Goal: Task Accomplishment & Management: Manage account settings

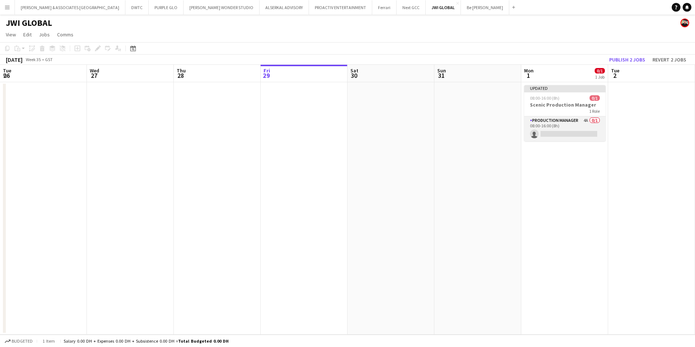
scroll to position [0, 174]
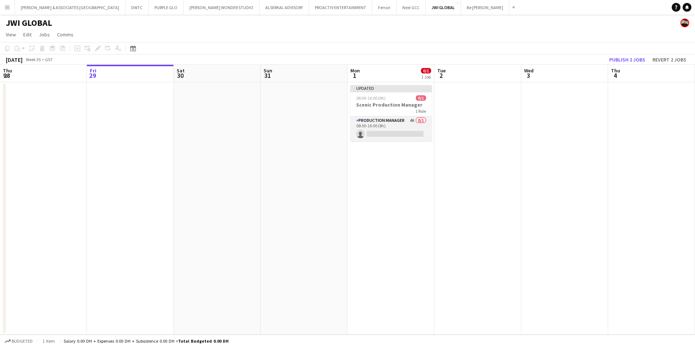
click at [390, 126] on app-card-role "Production Manager 4A 0/1 08:00-16:00 (8h) single-neutral-actions" at bounding box center [390, 128] width 81 height 25
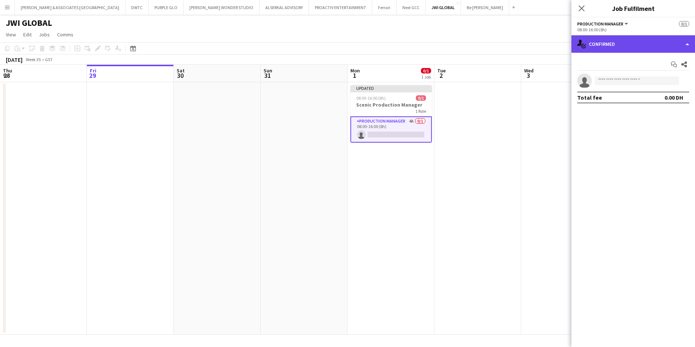
click at [645, 44] on div "single-neutral-actions-check-2 Confirmed" at bounding box center [633, 43] width 124 height 17
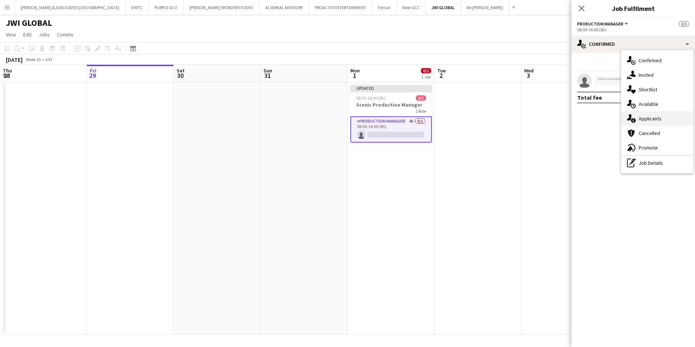
click at [655, 120] on div "single-neutral-actions-information Applicants" at bounding box center [657, 118] width 72 height 15
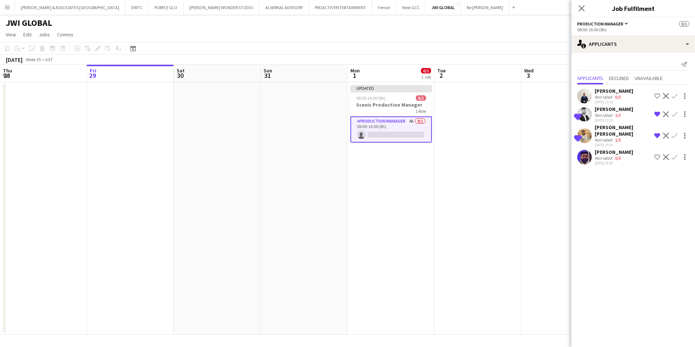
click at [657, 155] on app-icon "Shortlist crew" at bounding box center [657, 157] width 6 height 6
click at [461, 11] on button "Be [PERSON_NAME] Close" at bounding box center [485, 7] width 48 height 14
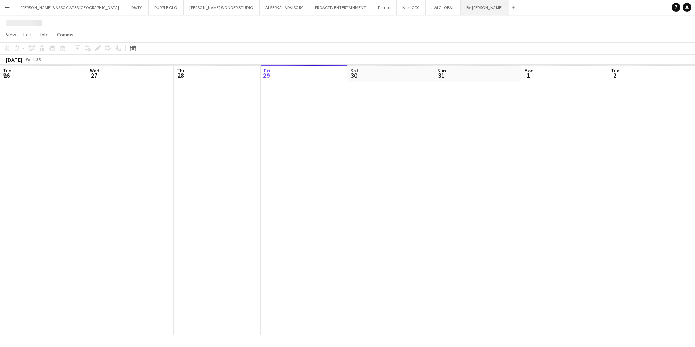
scroll to position [0, 174]
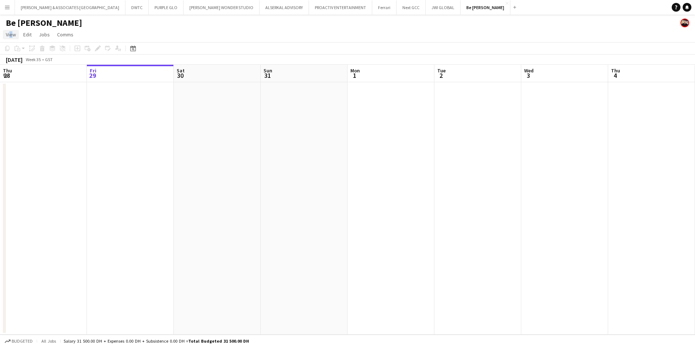
click at [9, 34] on span "View" at bounding box center [11, 34] width 10 height 7
click at [22, 82] on span "Month view" at bounding box center [21, 81] width 25 height 7
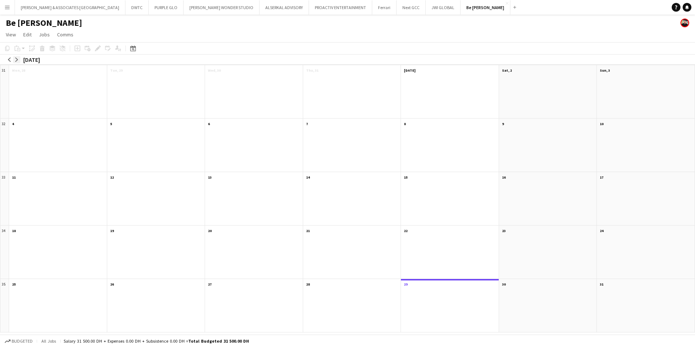
click at [16, 60] on app-icon "arrow-right" at bounding box center [17, 59] width 4 height 4
click at [15, 58] on app-icon "arrow-right" at bounding box center [17, 59] width 4 height 4
click at [561, 77] on div "08:00-16:00 1A • 0/1" at bounding box center [549, 78] width 88 height 4
click at [541, 81] on span "Cleaning & Maintenance Supervisor" at bounding box center [536, 82] width 62 height 5
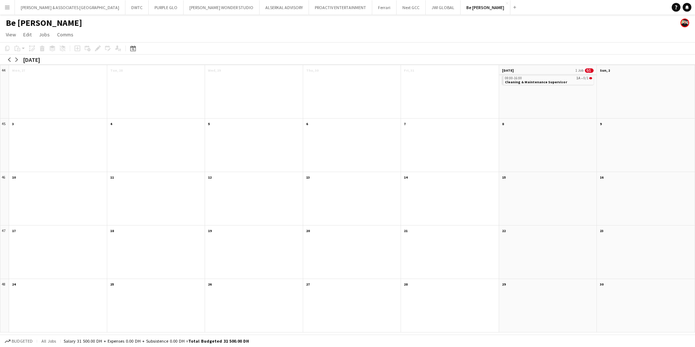
click at [535, 72] on app-month-view-date-header "[DATE] 1 Job 0/1" at bounding box center [548, 69] width 98 height 9
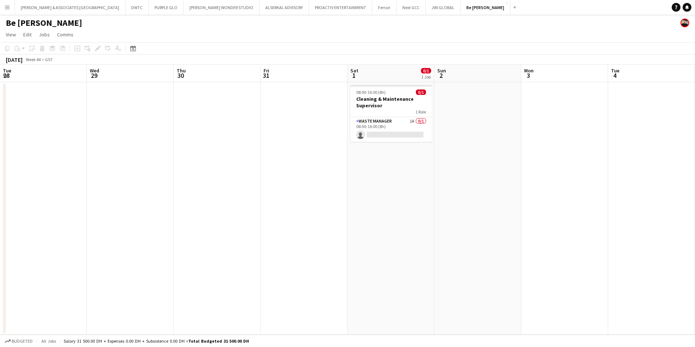
scroll to position [0, 250]
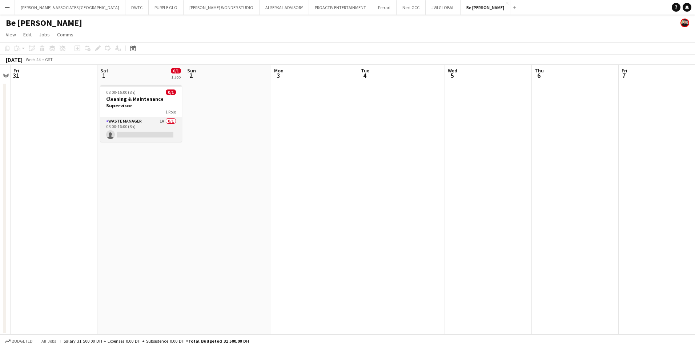
click at [137, 118] on app-card-role "Waste Manager 1A 0/1 08:00-16:00 (8h) single-neutral-actions" at bounding box center [140, 129] width 81 height 25
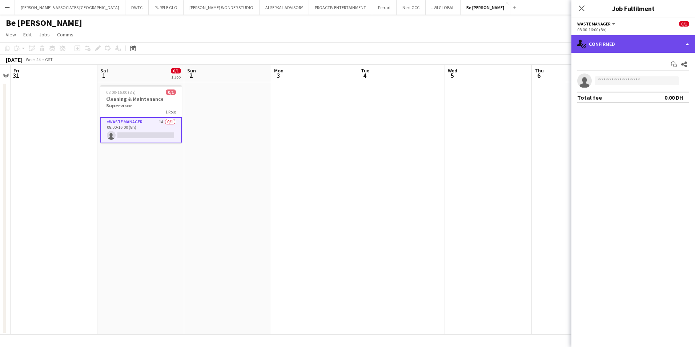
click at [605, 41] on div "single-neutral-actions-check-2 Confirmed" at bounding box center [633, 43] width 124 height 17
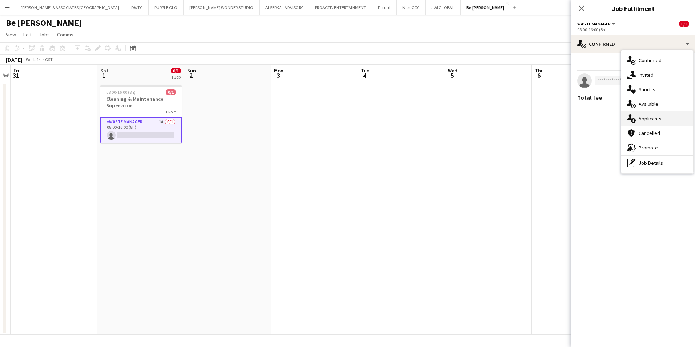
click at [662, 121] on div "single-neutral-actions-information Applicants" at bounding box center [657, 118] width 72 height 15
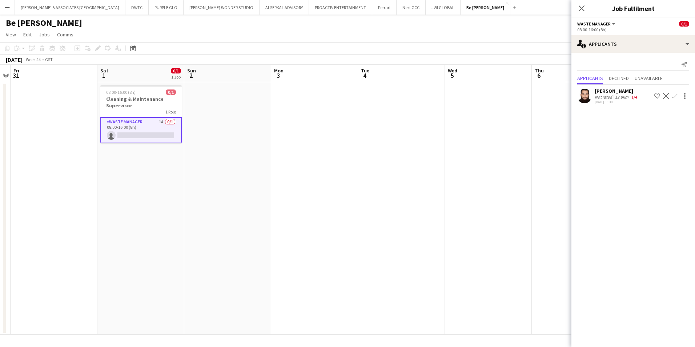
click at [618, 91] on div "[PERSON_NAME]" at bounding box center [616, 91] width 44 height 7
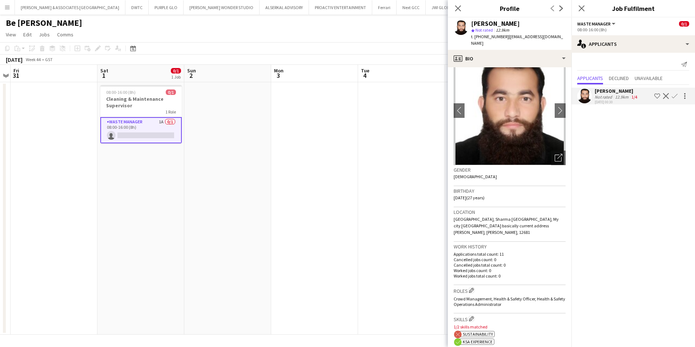
scroll to position [0, 0]
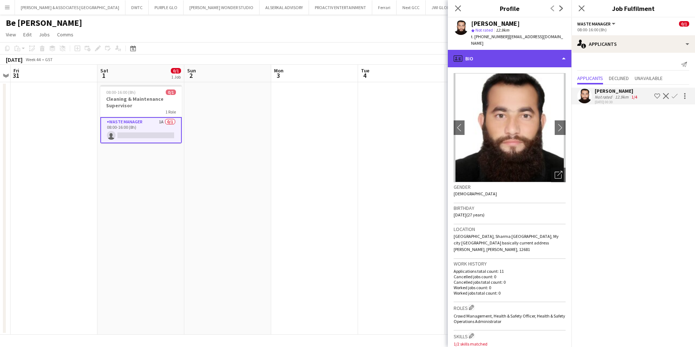
click at [519, 50] on div "profile Bio" at bounding box center [510, 58] width 124 height 17
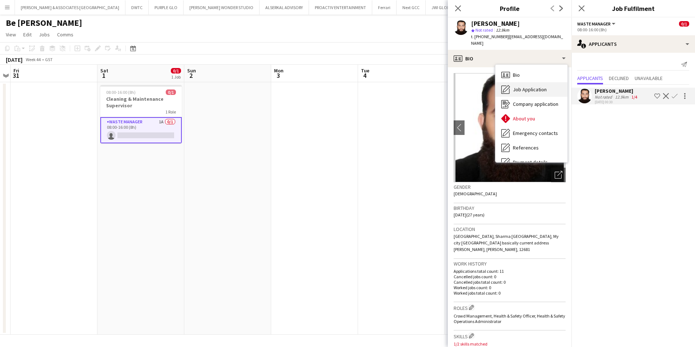
click at [523, 86] on span "Job Application" at bounding box center [530, 89] width 34 height 7
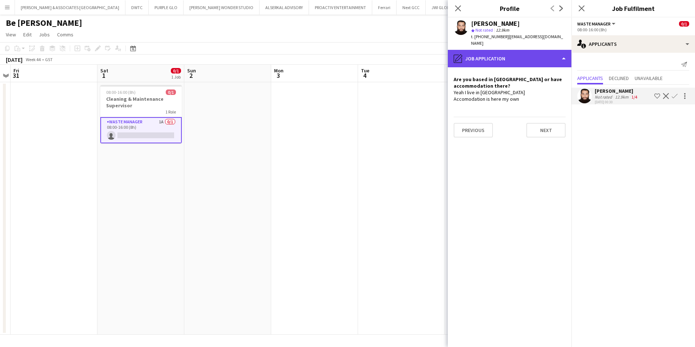
click at [489, 56] on div "pencil4 Job Application" at bounding box center [510, 58] width 124 height 17
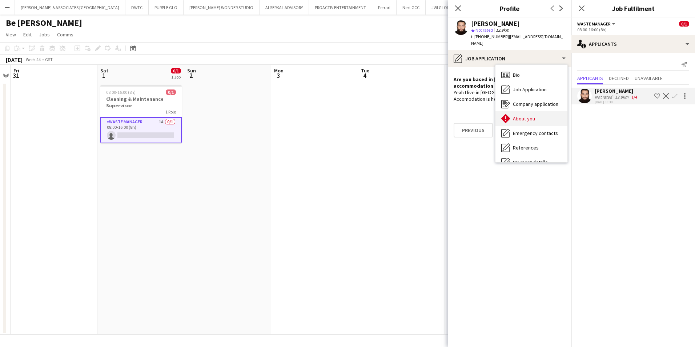
click at [526, 115] on span "About you" at bounding box center [524, 118] width 22 height 7
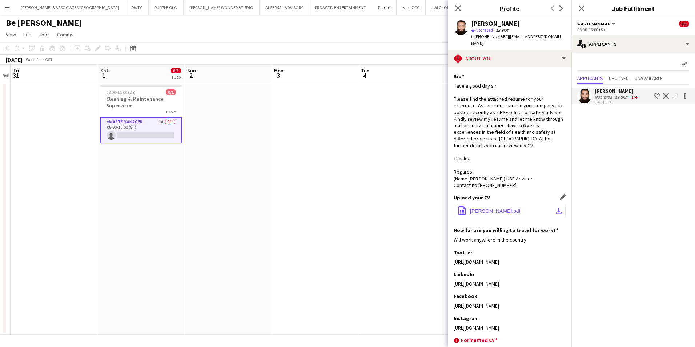
click at [500, 208] on span "[PERSON_NAME].pdf" at bounding box center [495, 211] width 50 height 6
click at [267, 169] on app-date-cell at bounding box center [227, 208] width 87 height 252
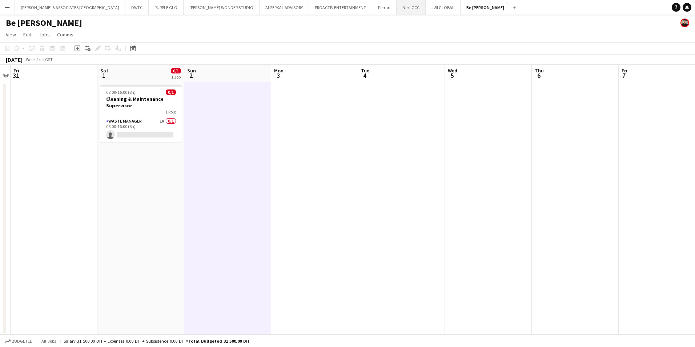
click at [396, 12] on button "Next GCC Close" at bounding box center [410, 7] width 29 height 14
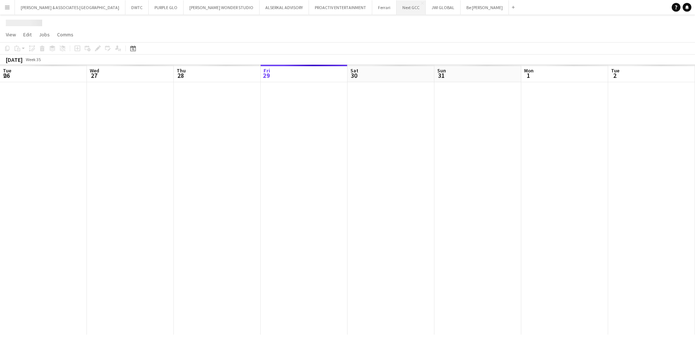
scroll to position [0, 174]
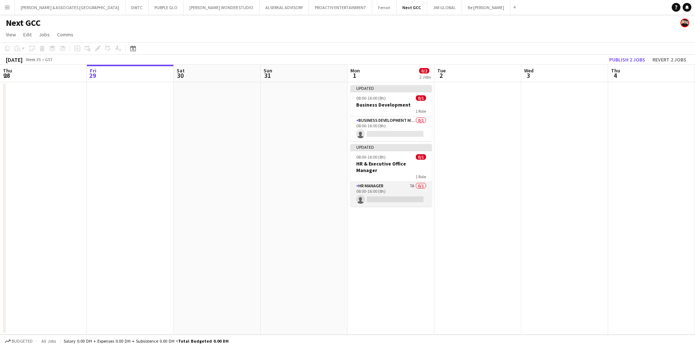
click at [380, 182] on app-card-role "HR Manager 7A 0/1 08:00-16:00 (8h) single-neutral-actions" at bounding box center [390, 194] width 81 height 25
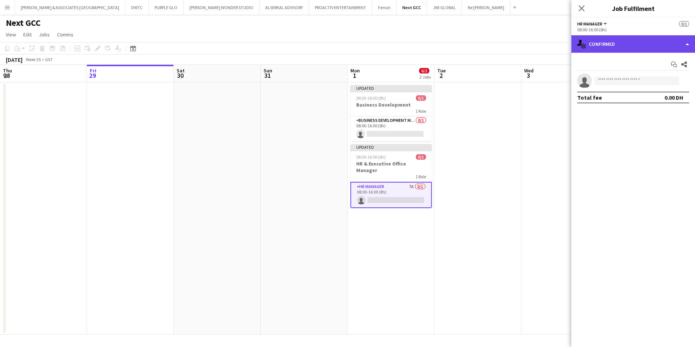
click at [636, 48] on div "single-neutral-actions-check-2 Confirmed" at bounding box center [633, 43] width 124 height 17
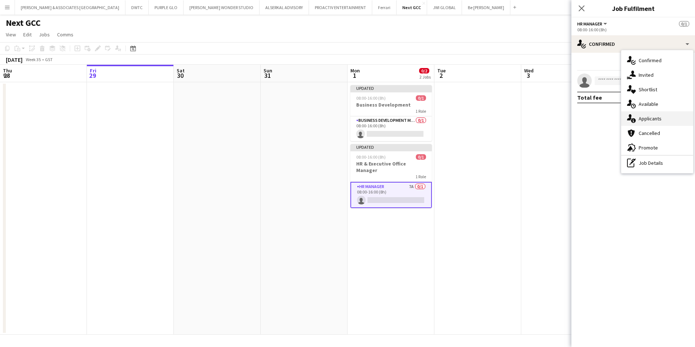
click at [657, 116] on div "single-neutral-actions-information Applicants" at bounding box center [657, 118] width 72 height 15
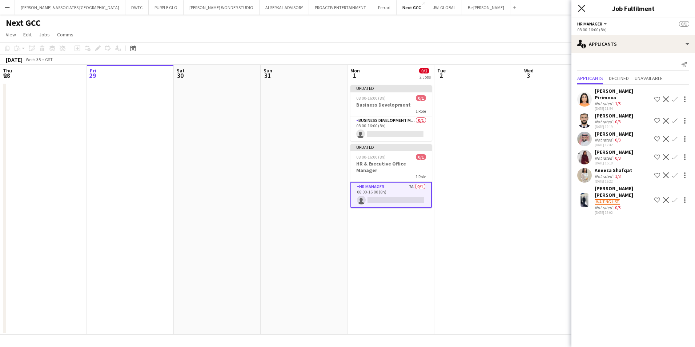
click at [579, 9] on icon "Close pop-in" at bounding box center [581, 8] width 7 height 7
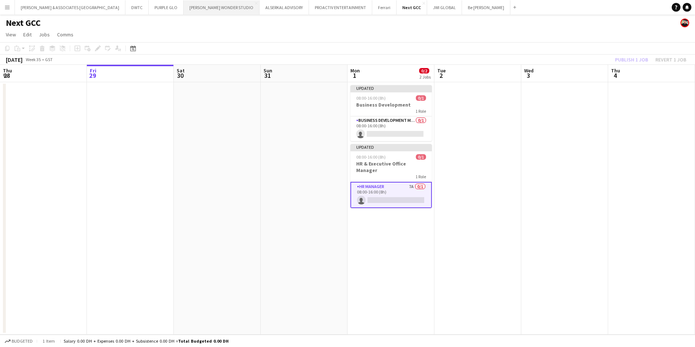
click at [183, 8] on button "[PERSON_NAME] WONDER STUDIO Close" at bounding box center [221, 7] width 76 height 14
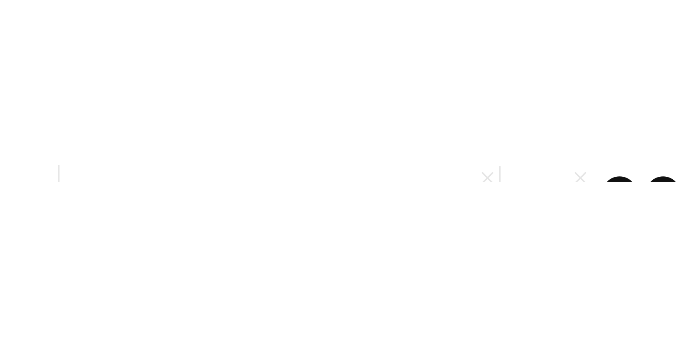
scroll to position [0, 174]
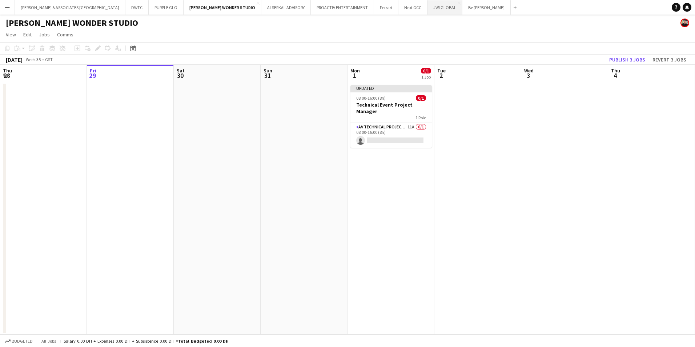
click at [427, 11] on button "JWI GLOBAL Close" at bounding box center [444, 7] width 35 height 14
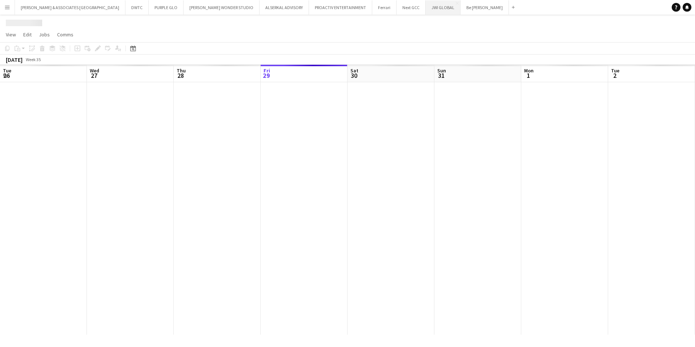
scroll to position [0, 174]
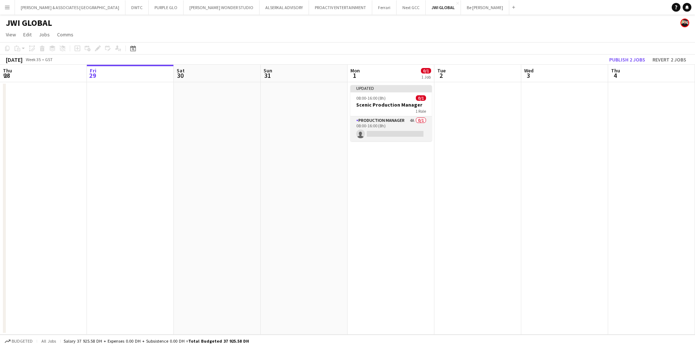
click at [378, 120] on app-card-role "Production Manager 4A 0/1 08:00-16:00 (8h) single-neutral-actions" at bounding box center [390, 128] width 81 height 25
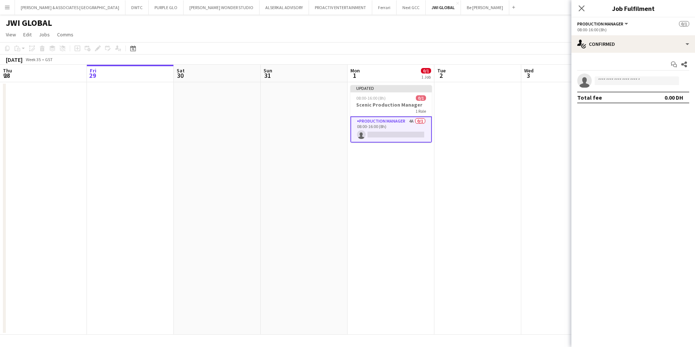
click at [8, 13] on button "Menu" at bounding box center [7, 7] width 15 height 15
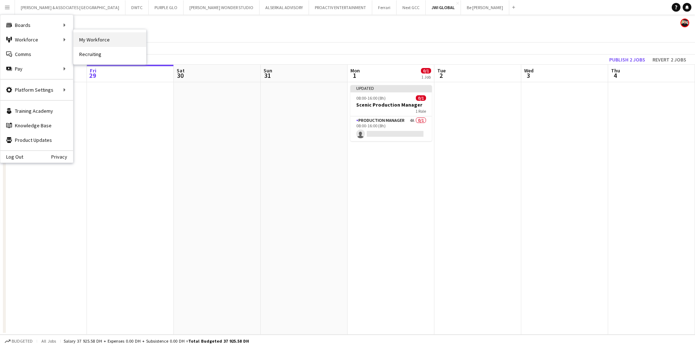
click at [86, 38] on link "My Workforce" at bounding box center [109, 39] width 73 height 15
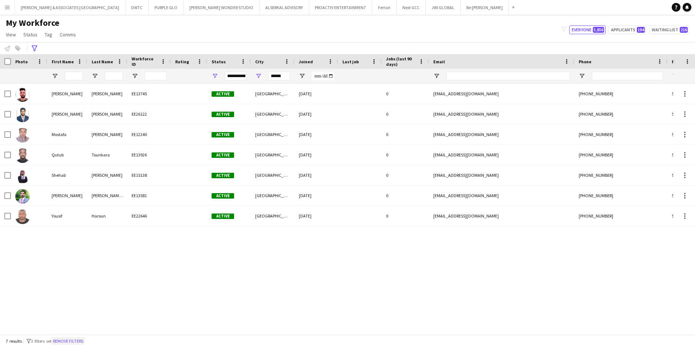
click at [71, 341] on button "Remove filters" at bounding box center [68, 341] width 33 height 8
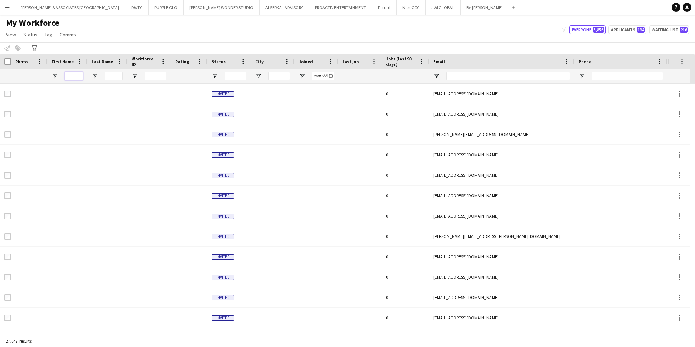
click at [74, 73] on input "First Name Filter Input" at bounding box center [74, 76] width 18 height 9
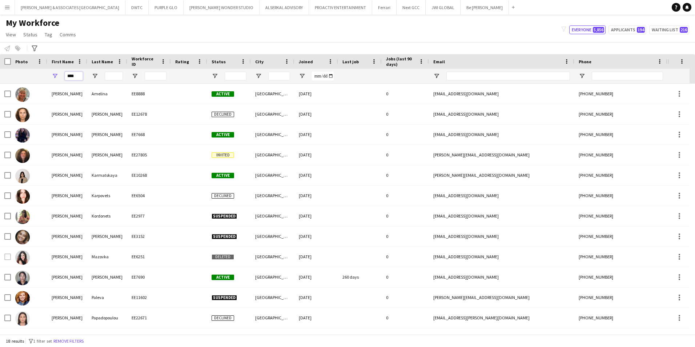
type input "****"
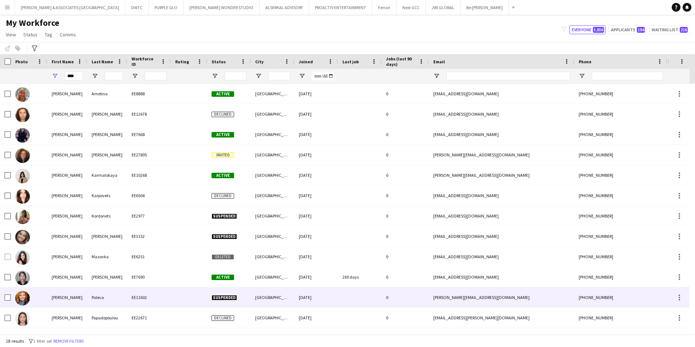
click at [71, 301] on div "[PERSON_NAME]" at bounding box center [67, 297] width 40 height 20
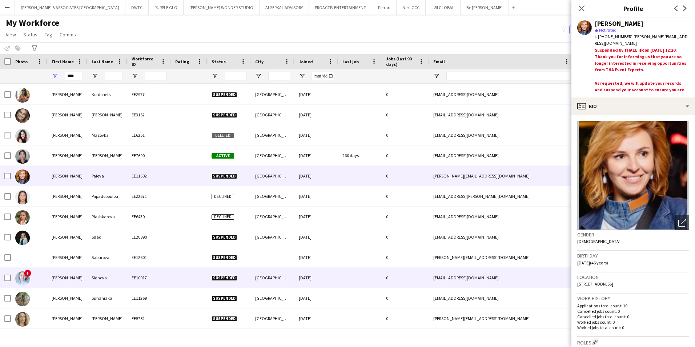
scroll to position [49, 0]
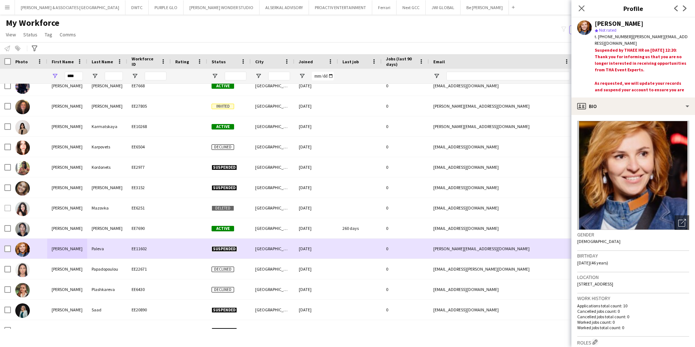
click at [5, 244] on div at bounding box center [7, 248] width 7 height 20
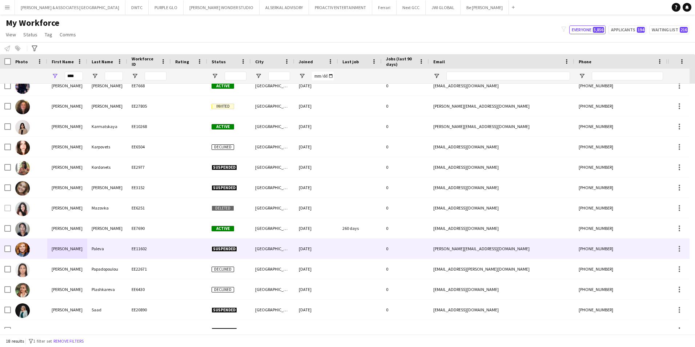
click at [9, 252] on div at bounding box center [7, 248] width 7 height 20
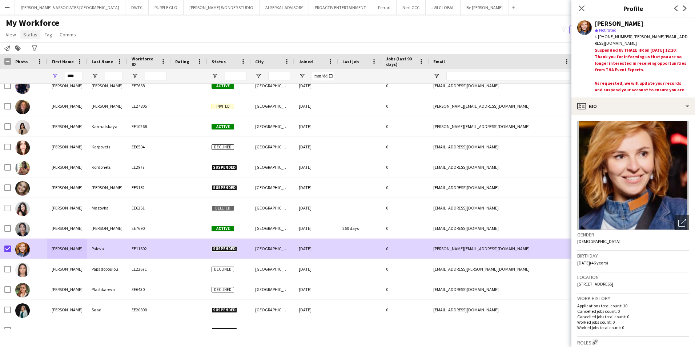
click at [28, 33] on span "Status" at bounding box center [30, 34] width 14 height 7
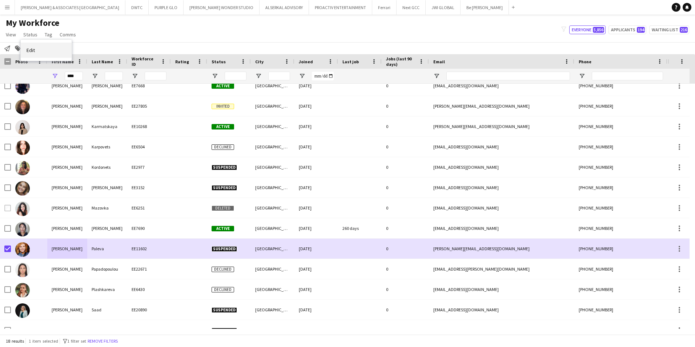
click at [43, 52] on link "Edit" at bounding box center [46, 49] width 51 height 15
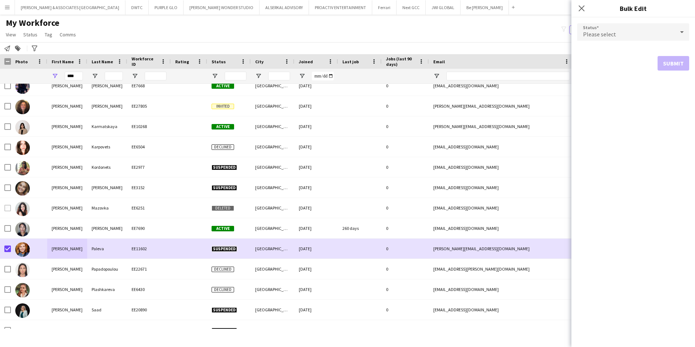
click at [655, 28] on div "Please select" at bounding box center [625, 31] width 97 height 17
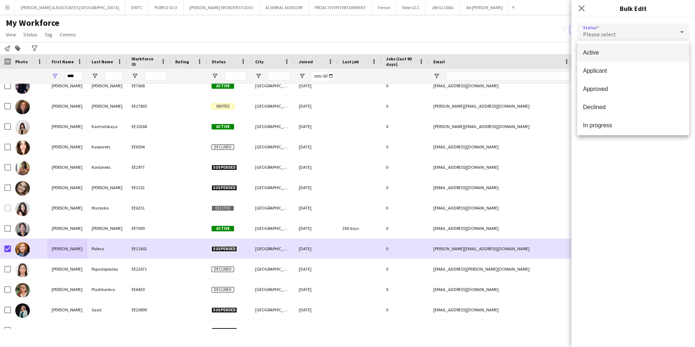
click at [617, 57] on mat-option "Active" at bounding box center [633, 53] width 112 height 18
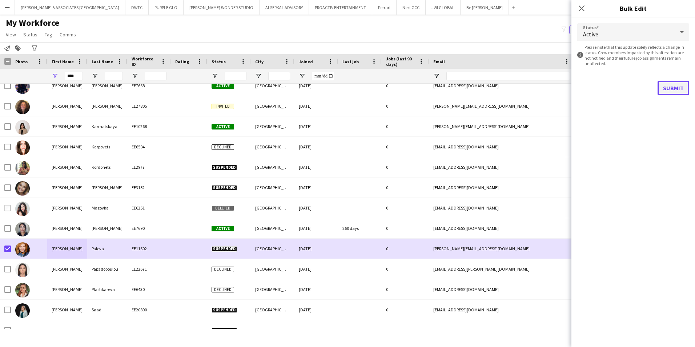
click at [666, 86] on button "Submit" at bounding box center [673, 88] width 32 height 15
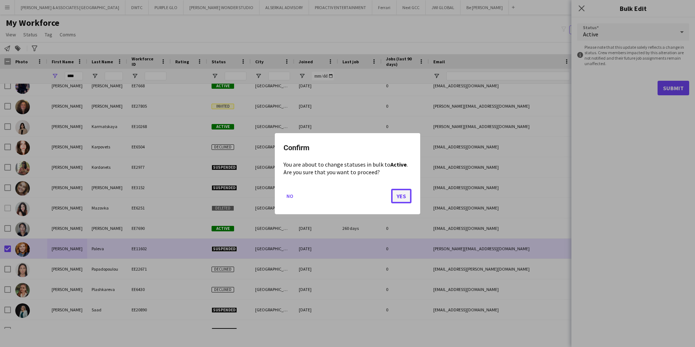
click at [404, 197] on button "Yes" at bounding box center [401, 195] width 20 height 15
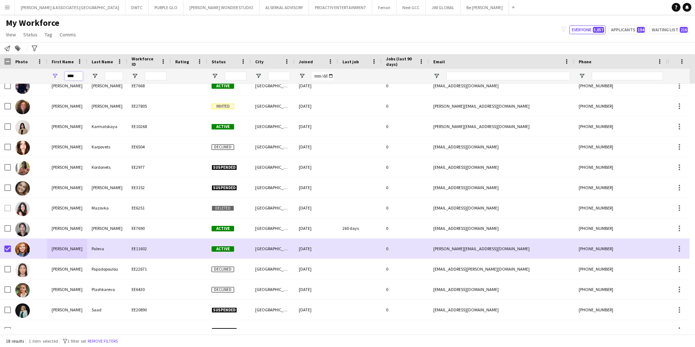
drag, startPoint x: 78, startPoint y: 74, endPoint x: 57, endPoint y: 78, distance: 21.4
click at [57, 78] on div "****" at bounding box center [67, 76] width 40 height 15
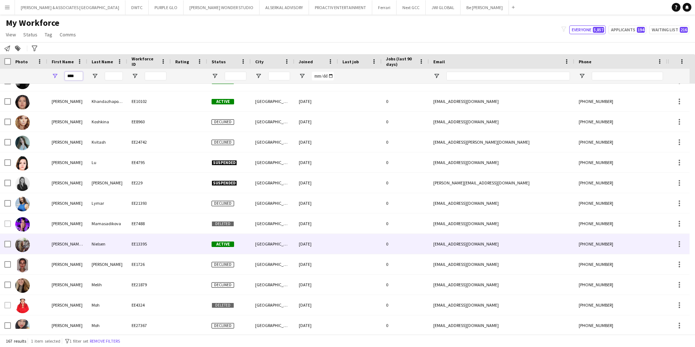
scroll to position [0, 0]
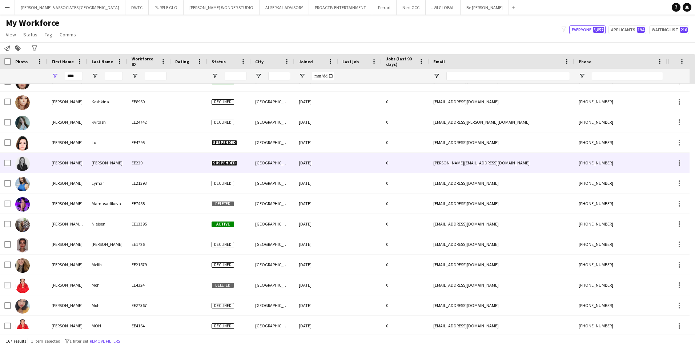
click at [85, 165] on div "[PERSON_NAME]" at bounding box center [67, 163] width 40 height 20
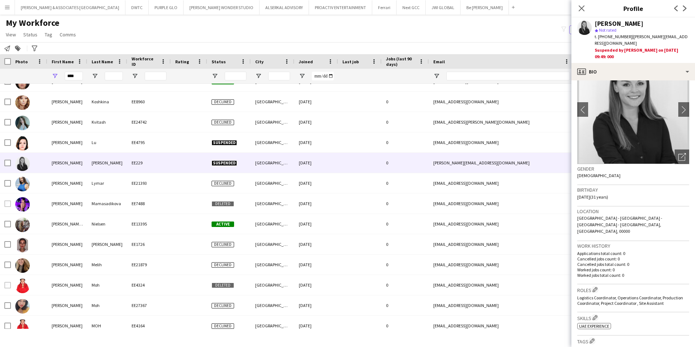
scroll to position [73, 0]
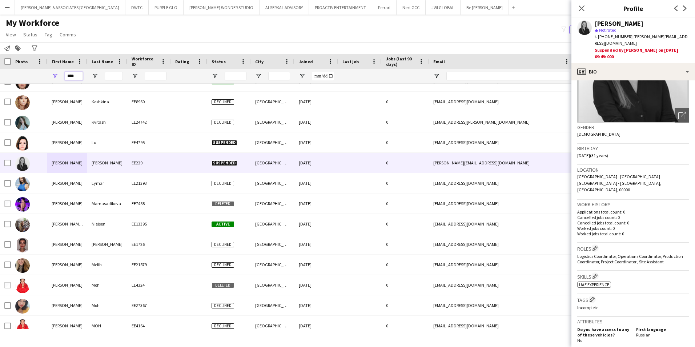
click at [77, 79] on input "****" at bounding box center [74, 76] width 18 height 9
type input "*"
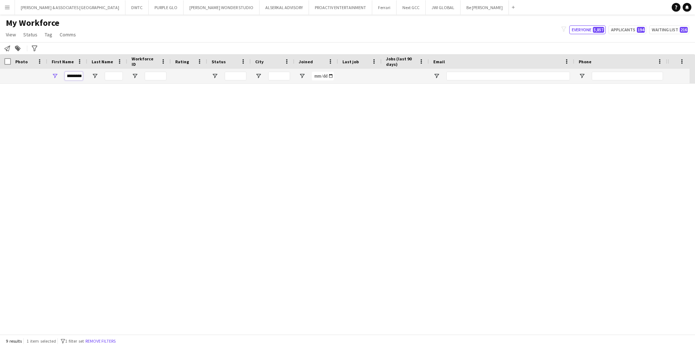
scroll to position [0, 0]
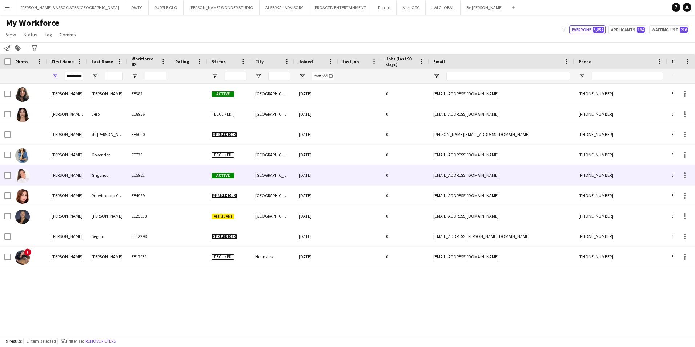
click at [119, 179] on div "Grigoriou" at bounding box center [107, 175] width 40 height 20
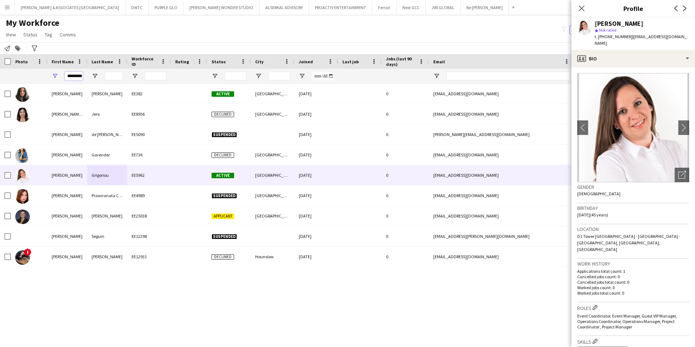
click at [76, 76] on input "*********" at bounding box center [74, 76] width 18 height 9
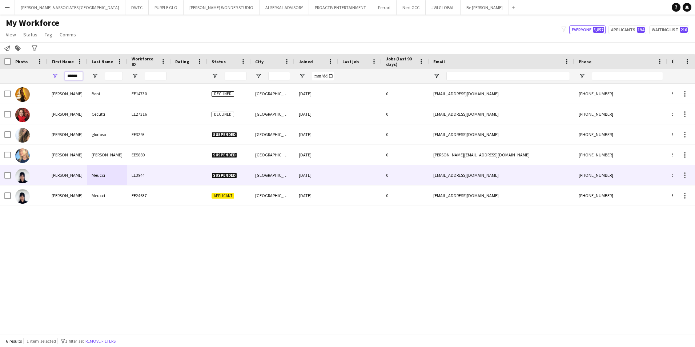
type input "******"
click at [80, 174] on div "[PERSON_NAME]" at bounding box center [67, 175] width 40 height 20
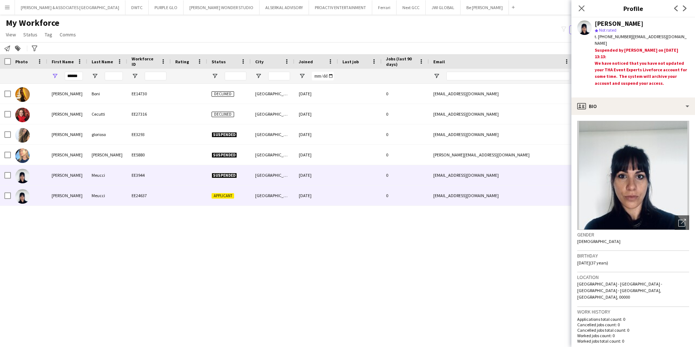
click at [100, 199] on div "Meucci" at bounding box center [107, 195] width 40 height 20
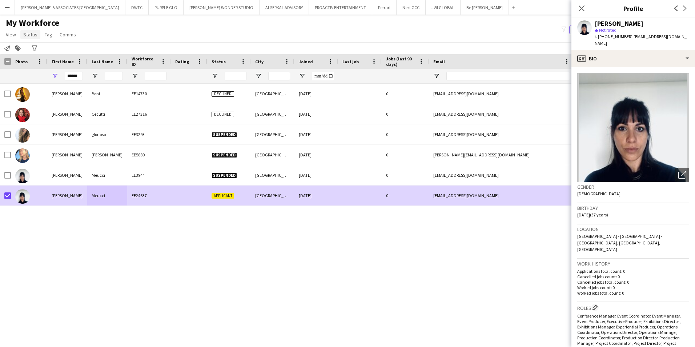
click at [30, 34] on span "Status" at bounding box center [30, 34] width 14 height 7
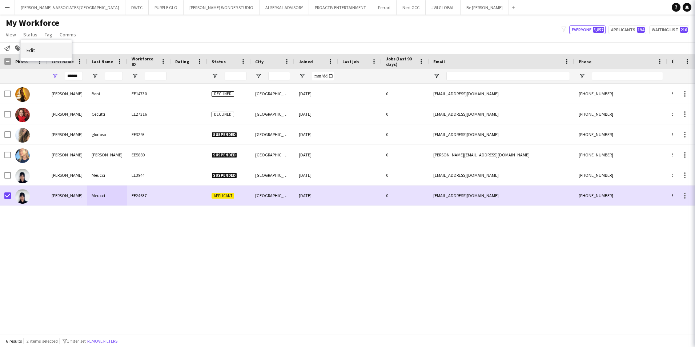
click at [38, 51] on link "Edit" at bounding box center [46, 49] width 51 height 15
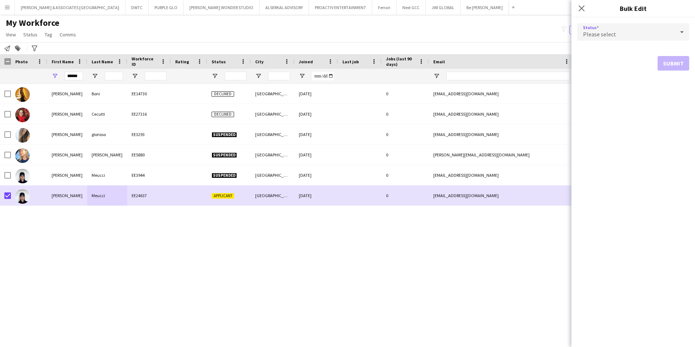
click at [649, 31] on div "Please select" at bounding box center [625, 31] width 97 height 17
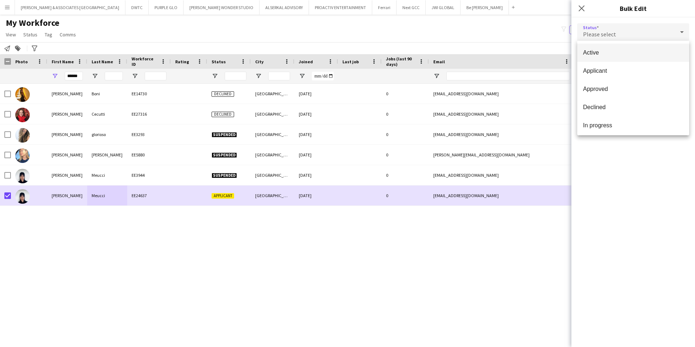
click at [651, 52] on span "Active" at bounding box center [633, 52] width 100 height 7
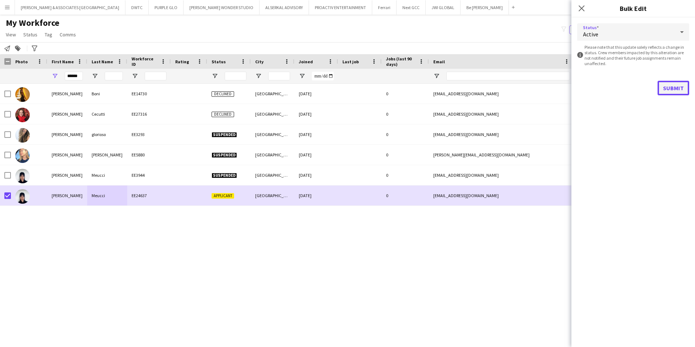
click at [671, 86] on button "Submit" at bounding box center [673, 88] width 32 height 15
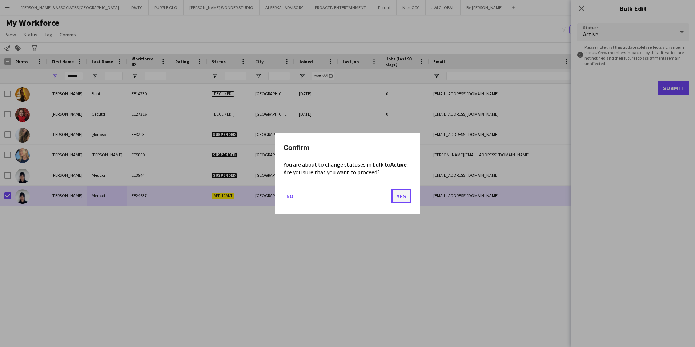
click at [398, 195] on button "Yes" at bounding box center [401, 195] width 20 height 15
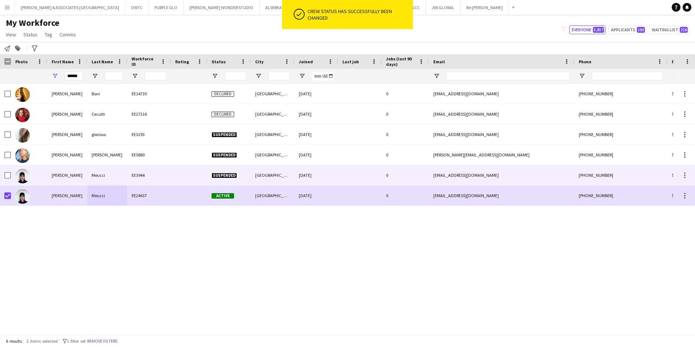
click at [289, 197] on div "[GEOGRAPHIC_DATA]" at bounding box center [273, 195] width 44 height 20
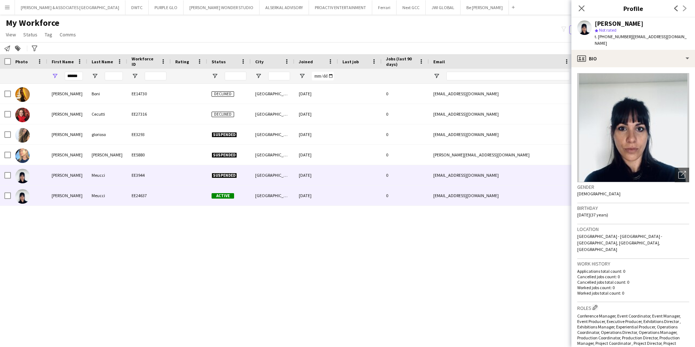
click at [69, 178] on div "[PERSON_NAME]" at bounding box center [67, 175] width 40 height 20
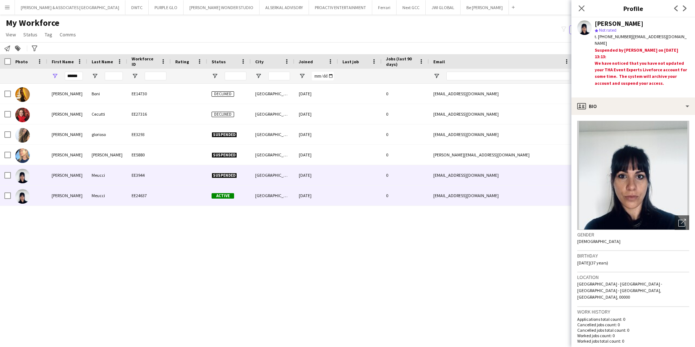
click at [134, 204] on div "EE24637" at bounding box center [149, 195] width 44 height 20
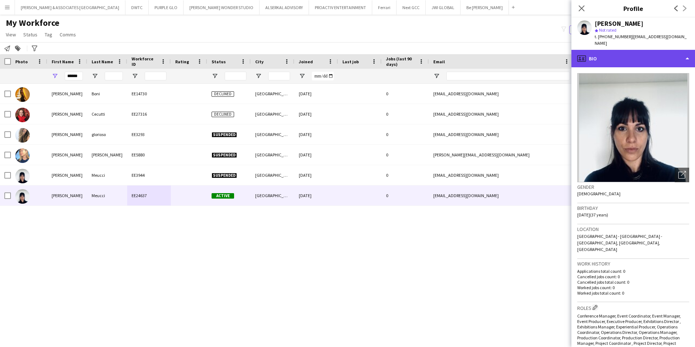
click at [616, 53] on div "profile Bio" at bounding box center [633, 58] width 124 height 17
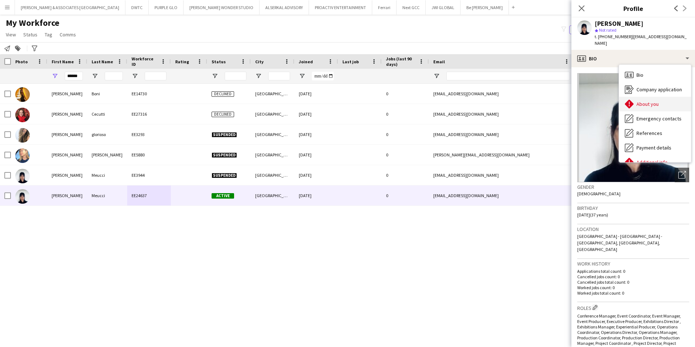
click at [641, 101] on span "About you" at bounding box center [647, 104] width 22 height 7
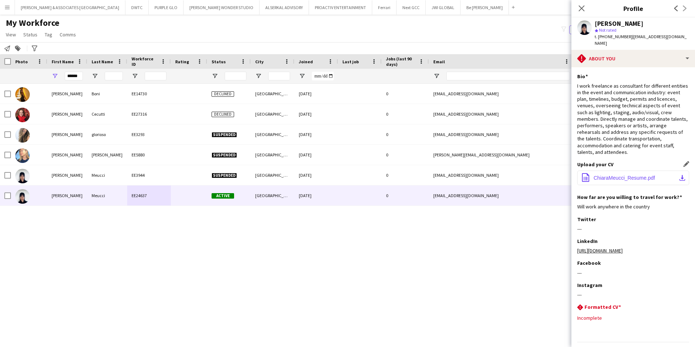
click at [628, 175] on span "ChiaraMeucci_Resume.pdf" at bounding box center [623, 178] width 61 height 6
click at [52, 229] on div "[PERSON_NAME] EE14730 Declined [GEOGRAPHIC_DATA] [DATE] 0 [EMAIL_ADDRESS][DOMAI…" at bounding box center [336, 206] width 673 height 245
drag, startPoint x: 78, startPoint y: 74, endPoint x: 53, endPoint y: 77, distance: 25.3
click at [53, 77] on div "******" at bounding box center [67, 76] width 40 height 15
